Goal: Information Seeking & Learning: Find specific page/section

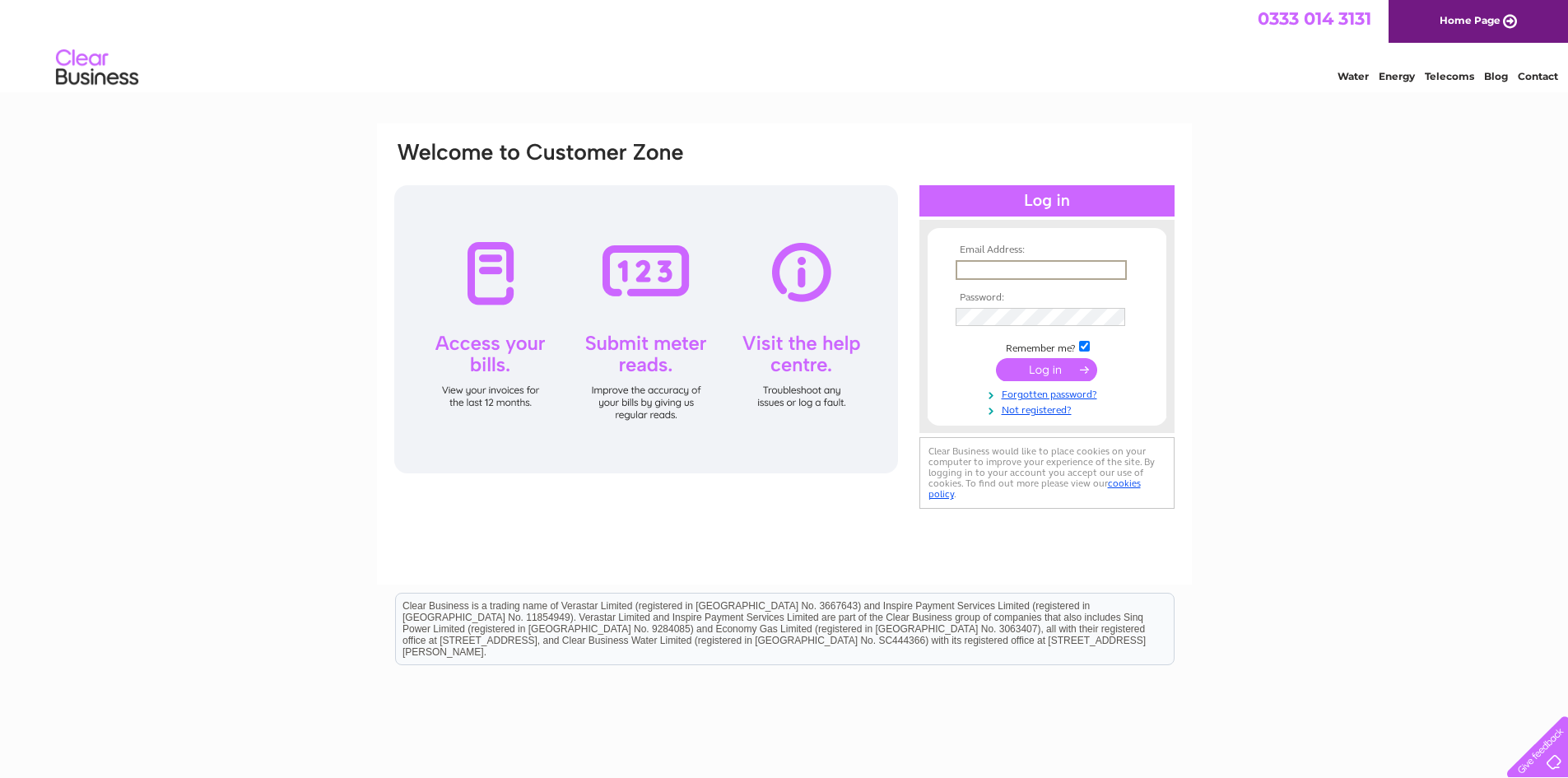
click at [973, 266] on input "text" at bounding box center [1041, 270] width 171 height 20
type input "johnsanderson1963@gmail.com"
click at [1056, 364] on input "submit" at bounding box center [1046, 369] width 102 height 23
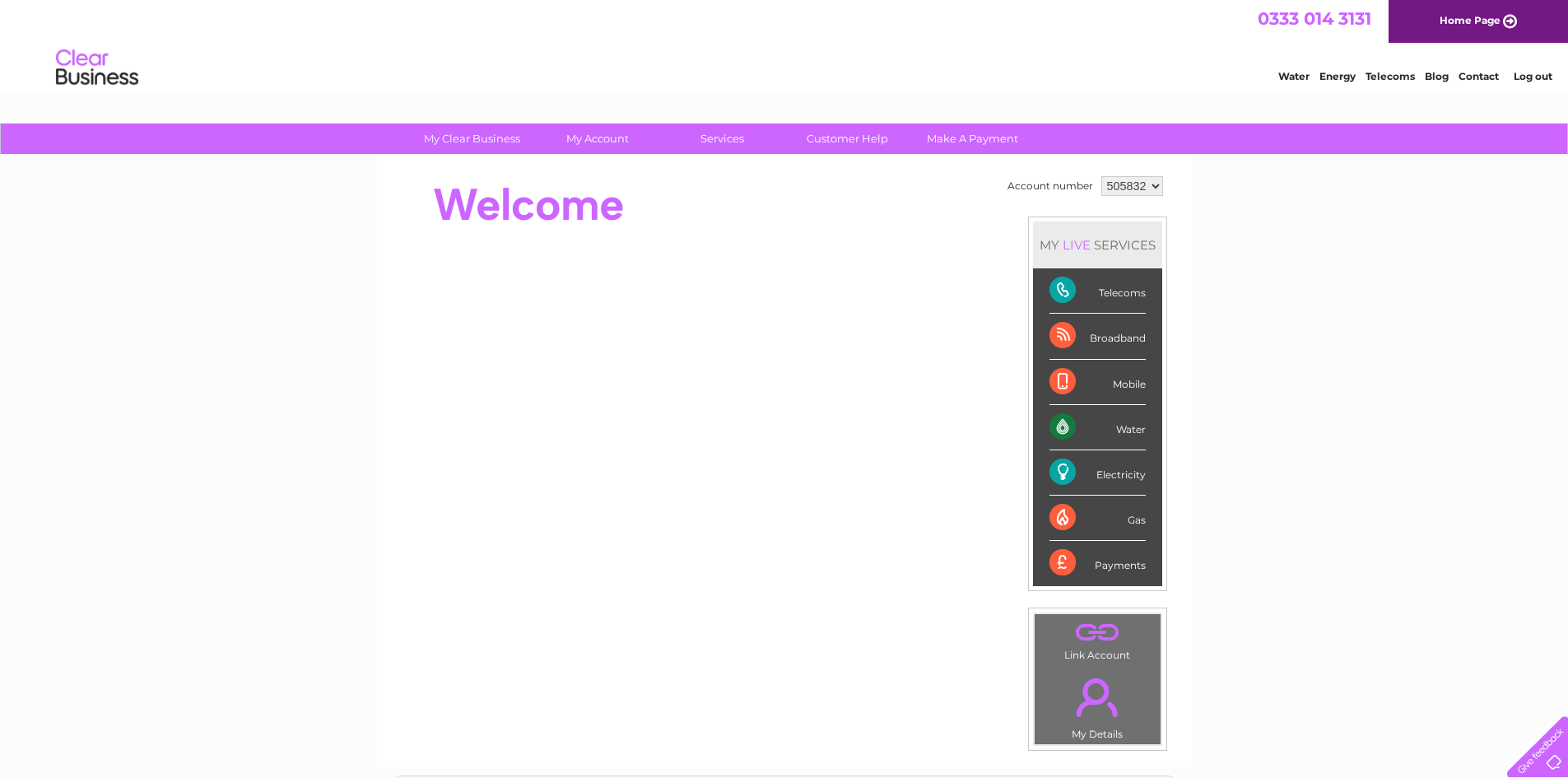
click at [1099, 338] on div "Broadband" at bounding box center [1097, 337] width 96 height 45
click at [1056, 334] on div "Broadband" at bounding box center [1097, 337] width 96 height 45
click at [1111, 326] on div "Broadband" at bounding box center [1097, 337] width 96 height 45
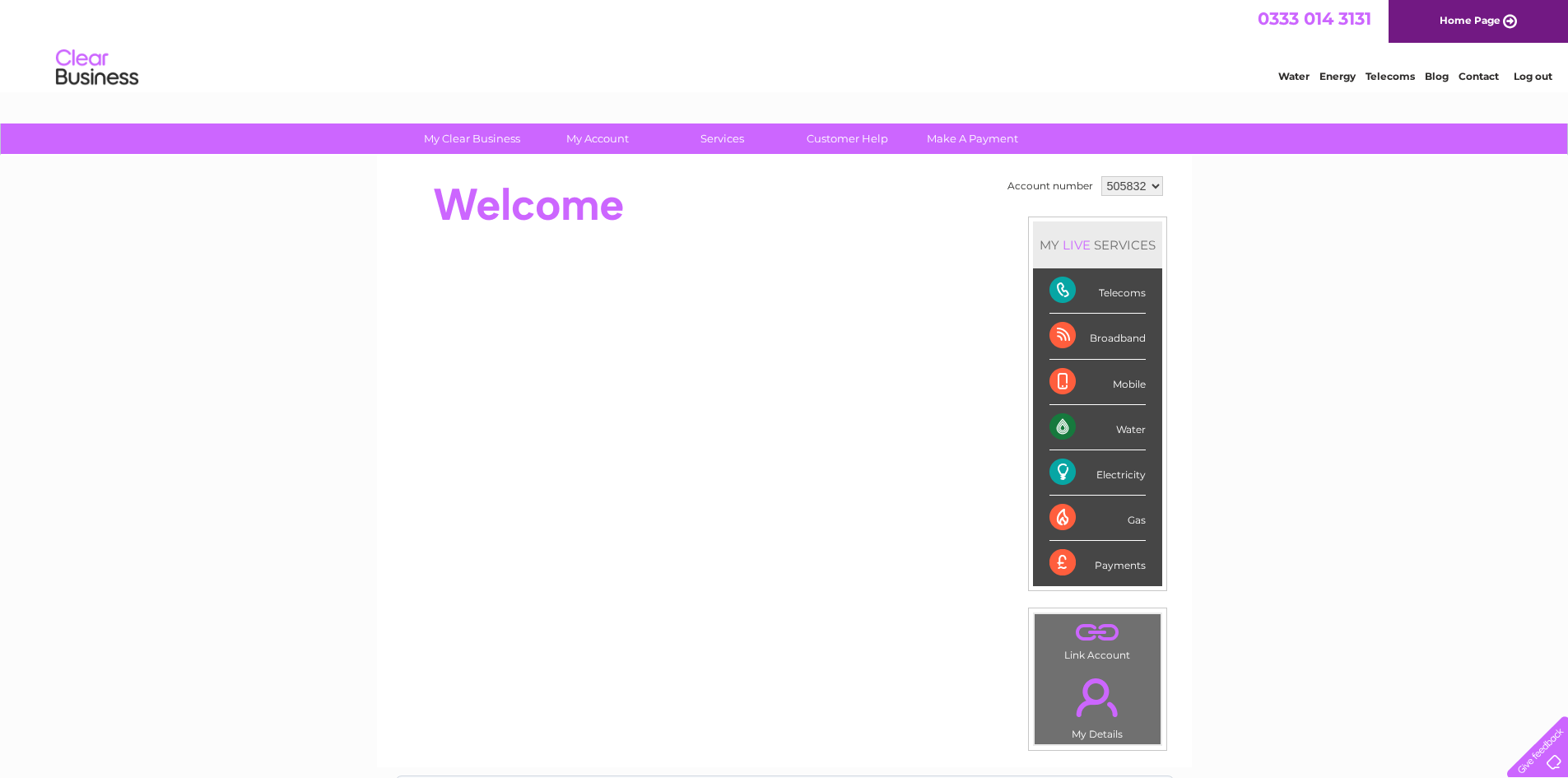
click at [1078, 243] on div "LIVE" at bounding box center [1076, 245] width 34 height 16
click at [846, 143] on link "Customer Help" at bounding box center [847, 138] width 136 height 30
